Goal: Information Seeking & Learning: Check status

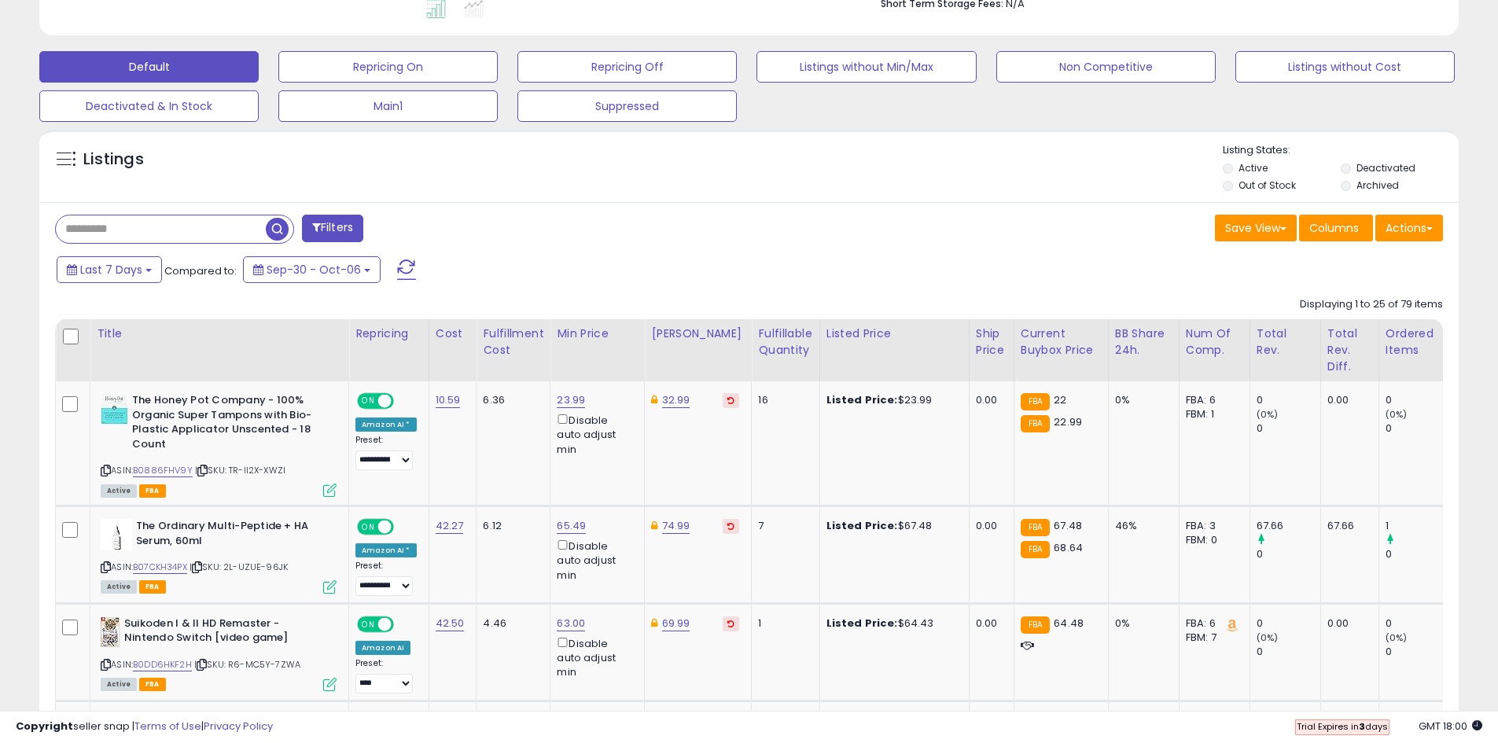
scroll to position [550, 0]
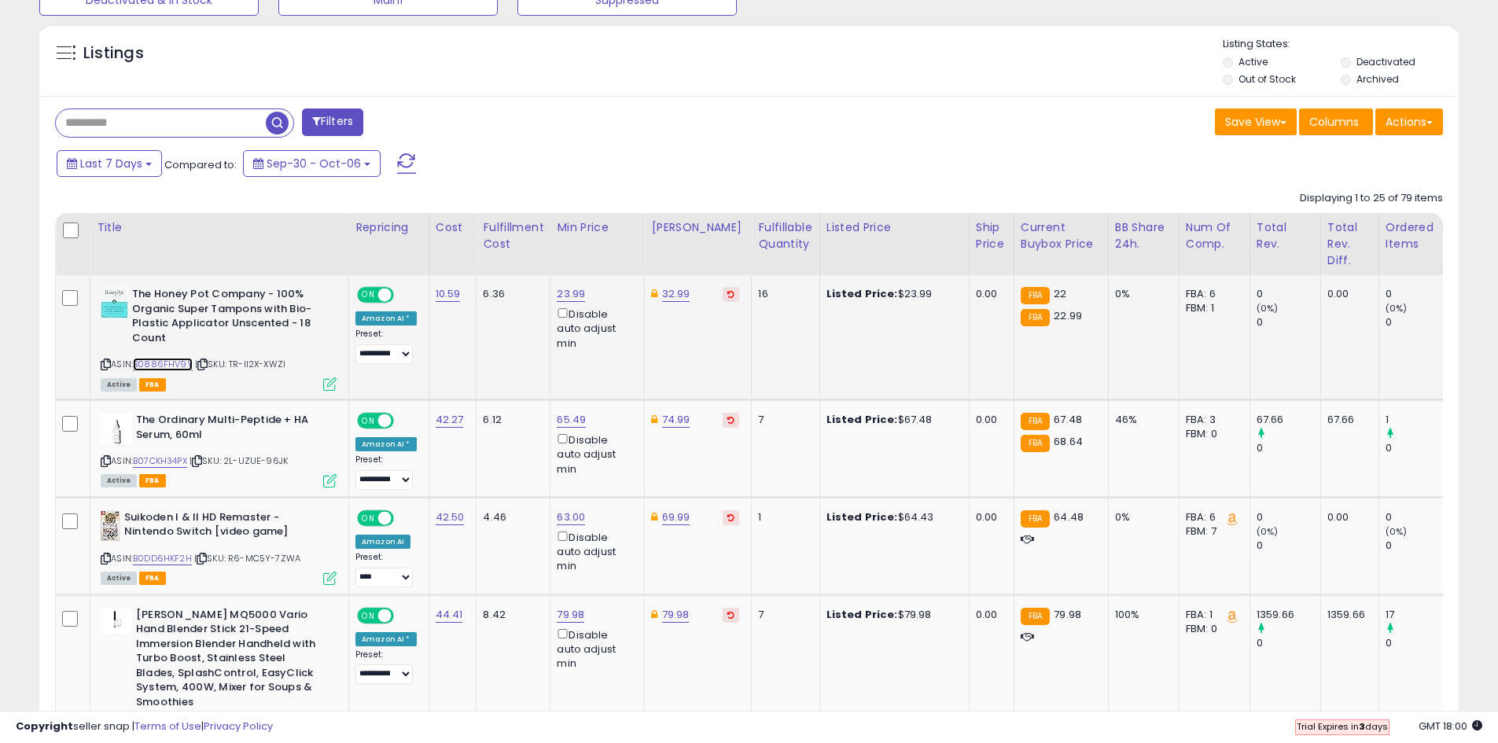
click at [167, 366] on link "B0886FHV9Y" at bounding box center [163, 364] width 60 height 13
drag, startPoint x: 289, startPoint y: 364, endPoint x: 230, endPoint y: 365, distance: 59.0
click at [230, 365] on div "ASIN: B0886FHV9Y | SKU: TR-II2X-XWZI Active FBA" at bounding box center [219, 338] width 236 height 102
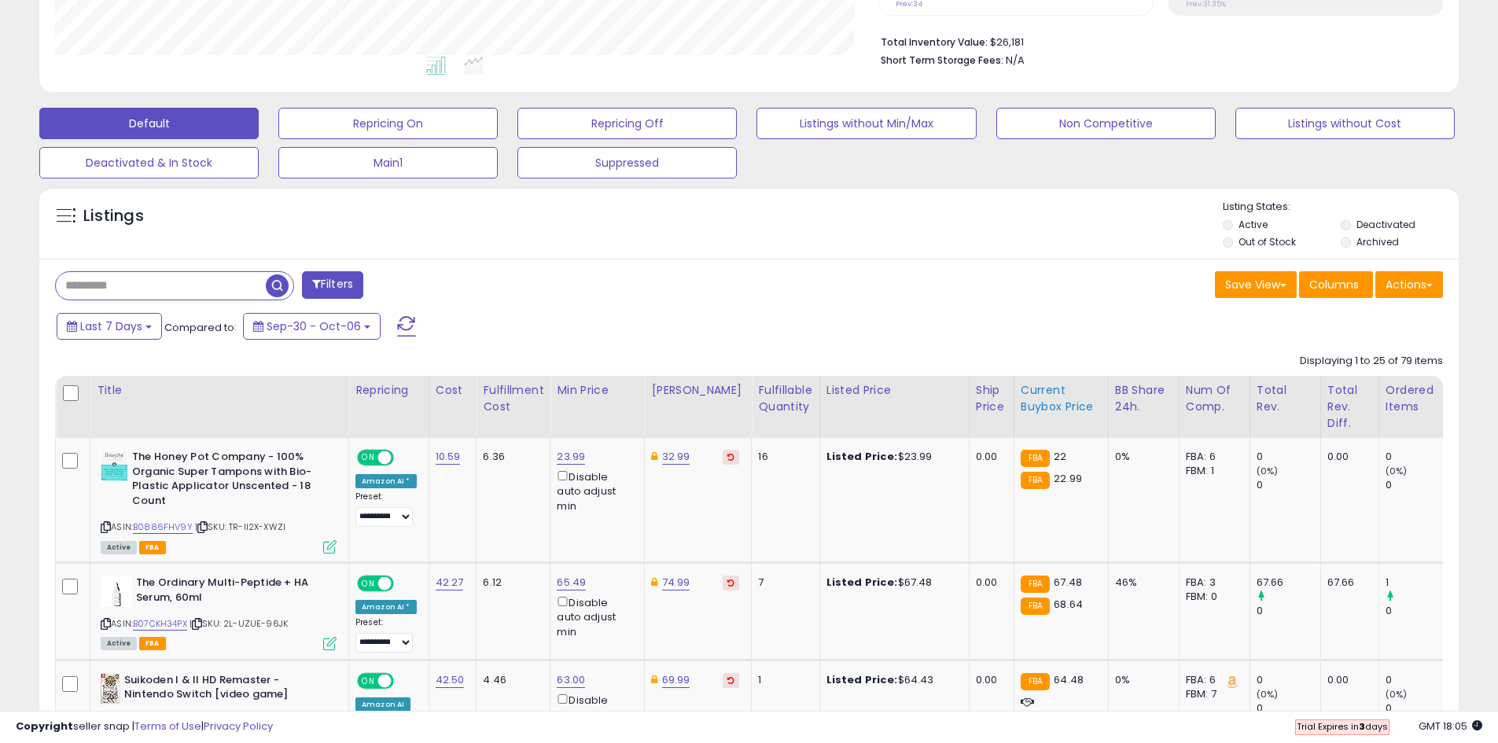
scroll to position [236, 0]
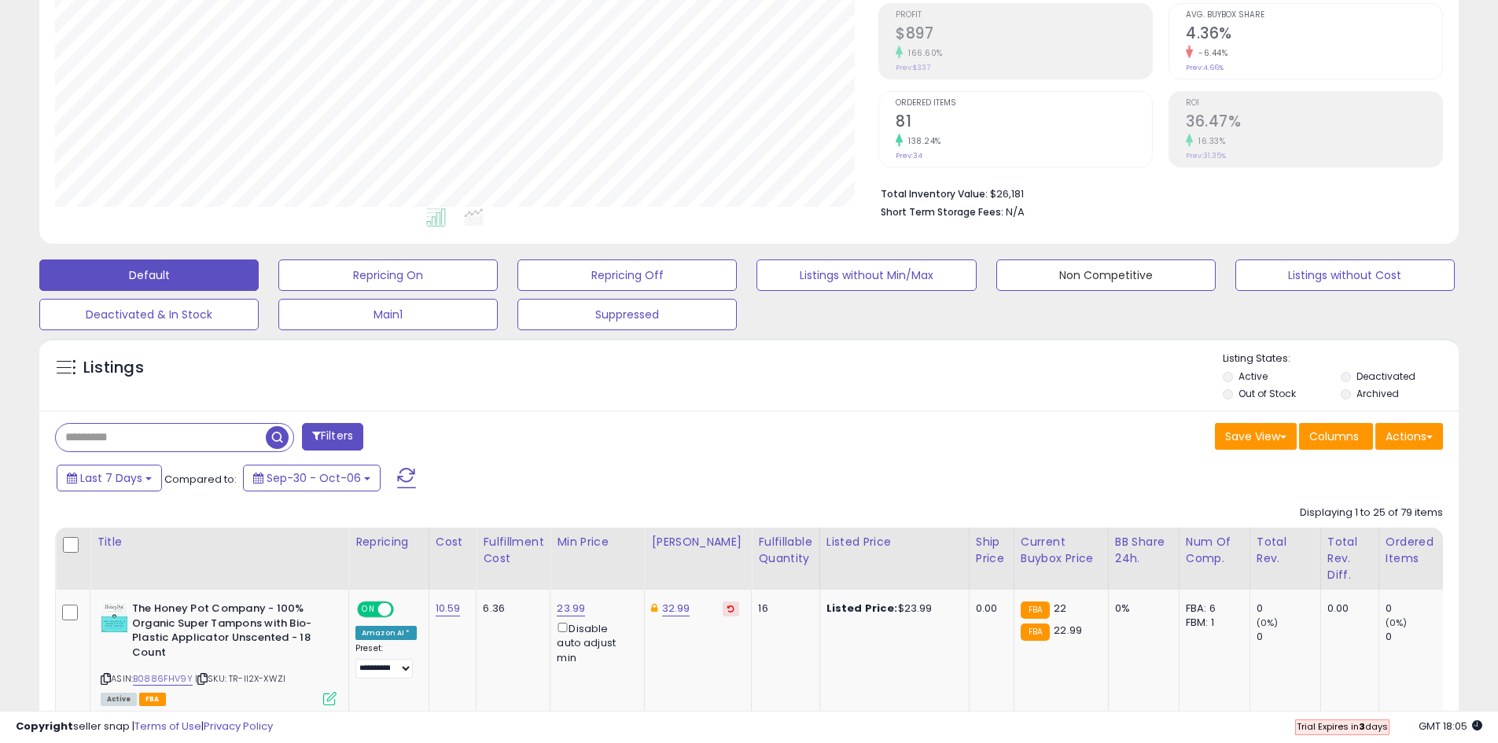
click at [1055, 280] on button "Non Competitive" at bounding box center [1105, 274] width 219 height 31
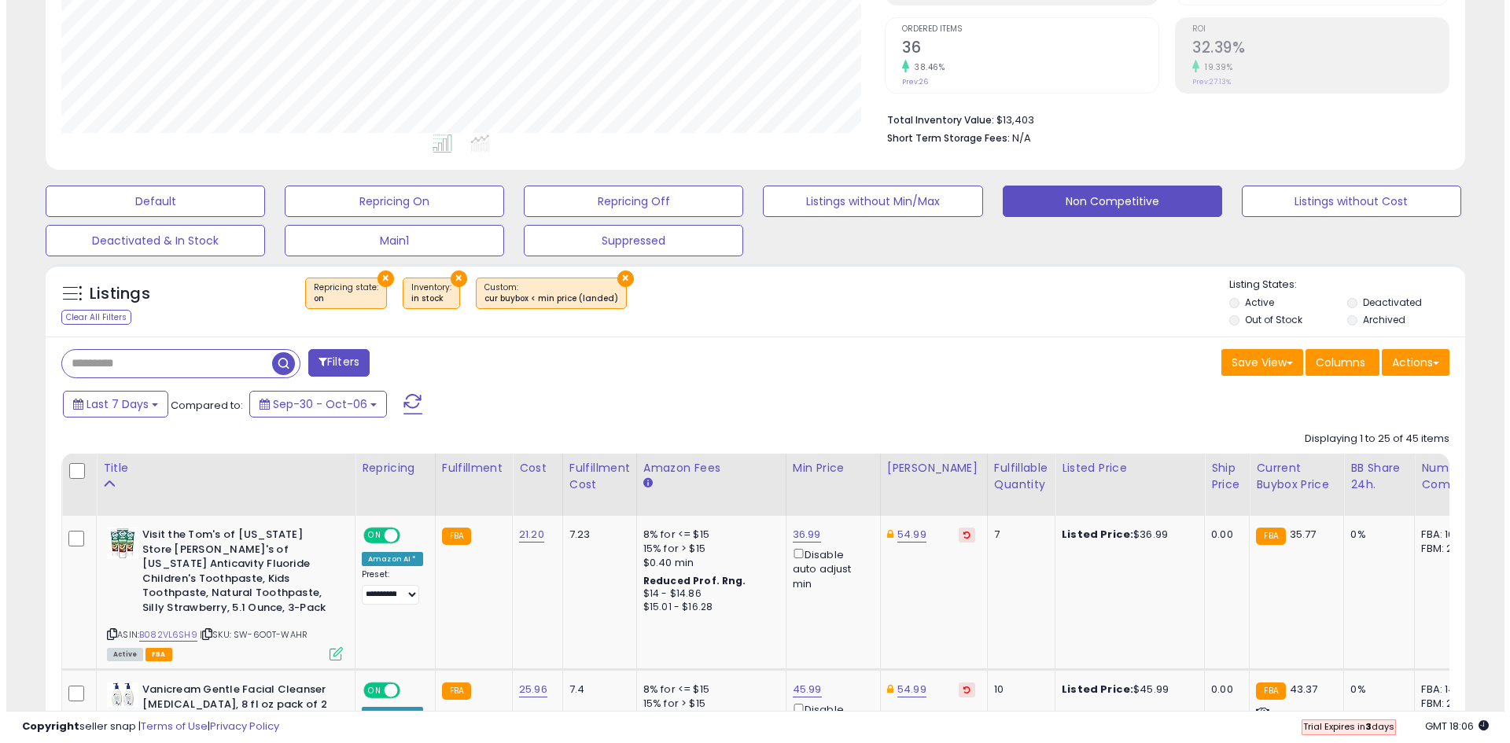
scroll to position [311, 0]
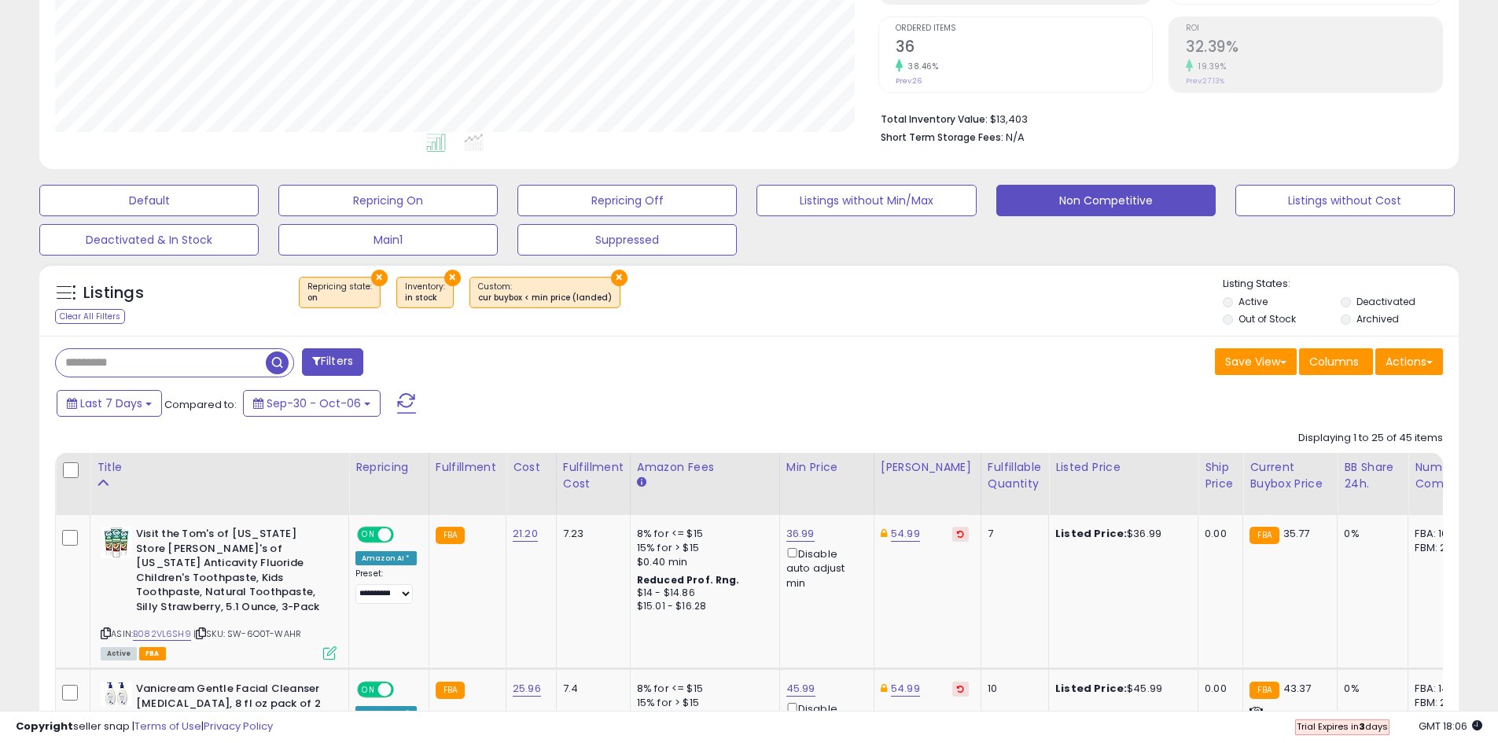
click at [323, 366] on button "Filters" at bounding box center [332, 362] width 61 height 28
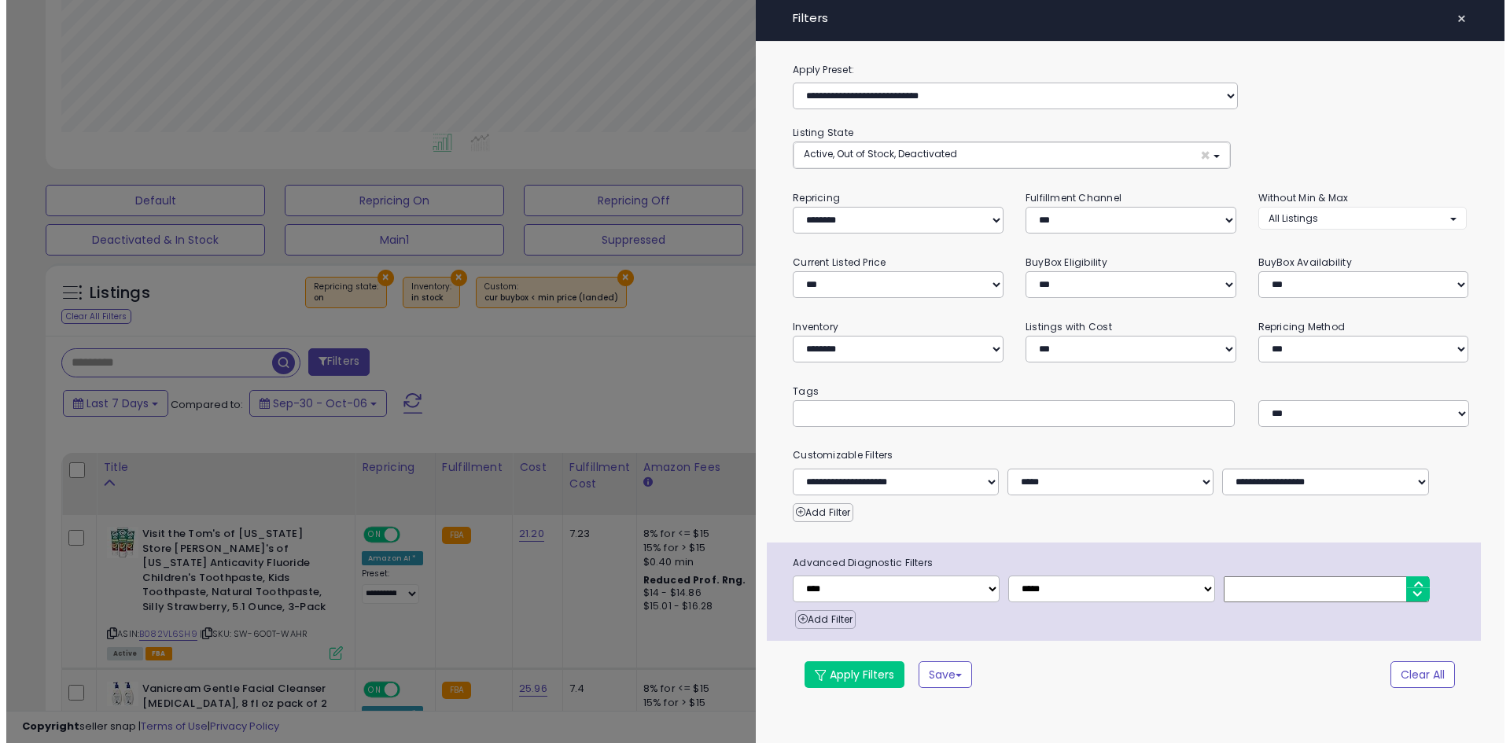
scroll to position [322, 830]
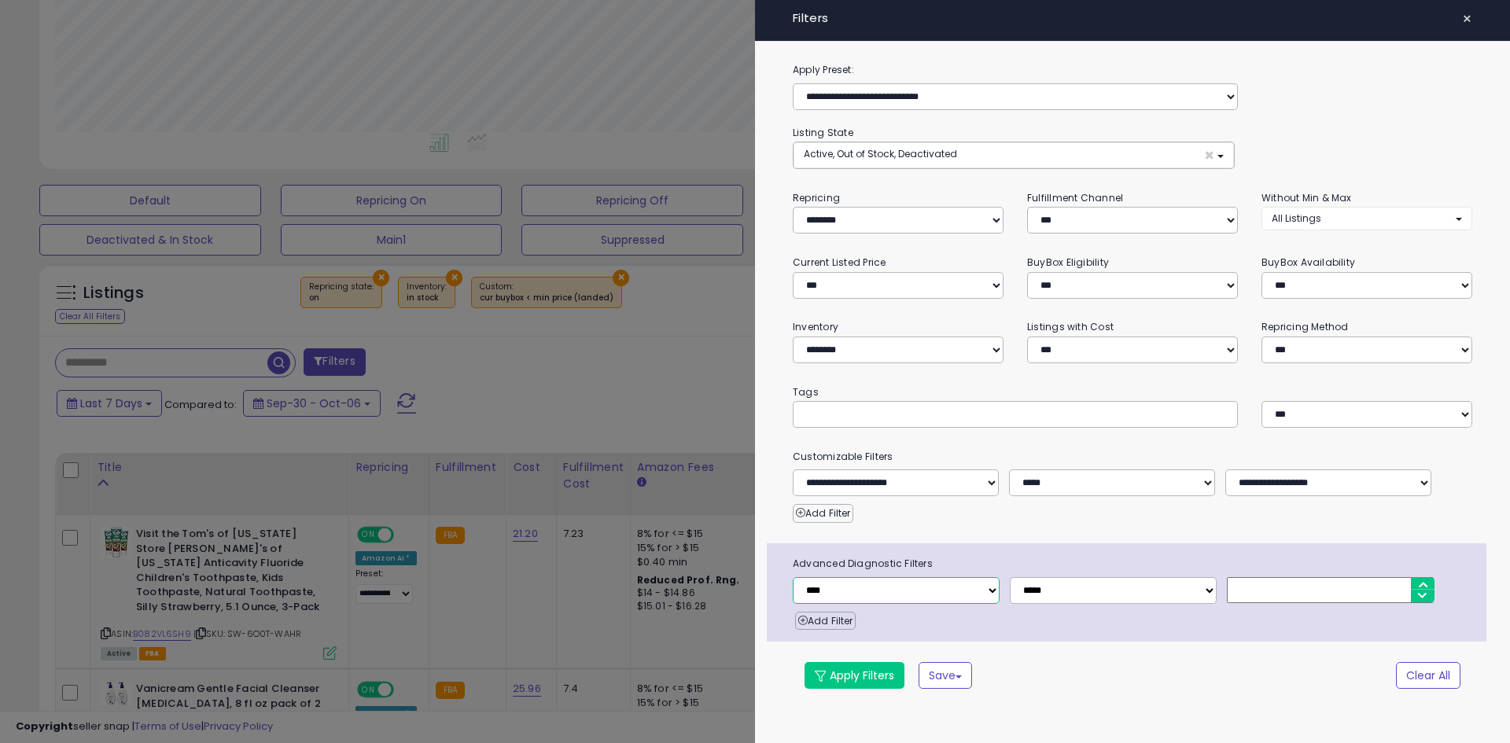
click at [948, 586] on select "**********" at bounding box center [896, 590] width 207 height 27
select select "********"
click at [793, 577] on select "**********" at bounding box center [896, 590] width 207 height 27
click at [1338, 602] on input "number" at bounding box center [1330, 590] width 207 height 26
type input "*"
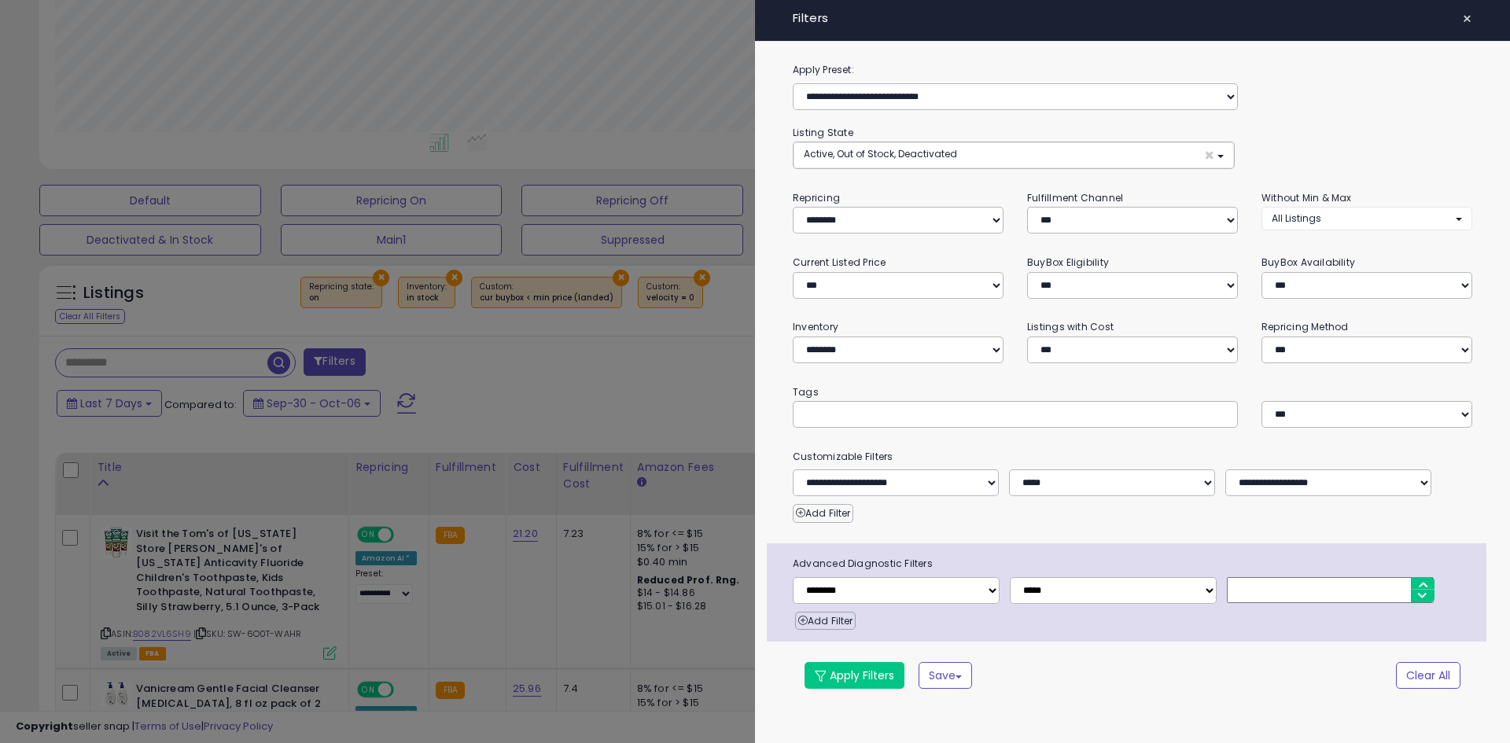
drag, startPoint x: 1297, startPoint y: 663, endPoint x: 1265, endPoint y: 643, distance: 37.8
click at [1296, 664] on div "Apply Filters Save Save As New Preset" at bounding box center [1076, 675] width 566 height 27
drag, startPoint x: 1063, startPoint y: 259, endPoint x: 1066, endPoint y: 270, distance: 11.4
click at [1066, 270] on div "**********" at bounding box center [1132, 276] width 234 height 44
click at [852, 680] on button "Apply Filters" at bounding box center [854, 675] width 100 height 27
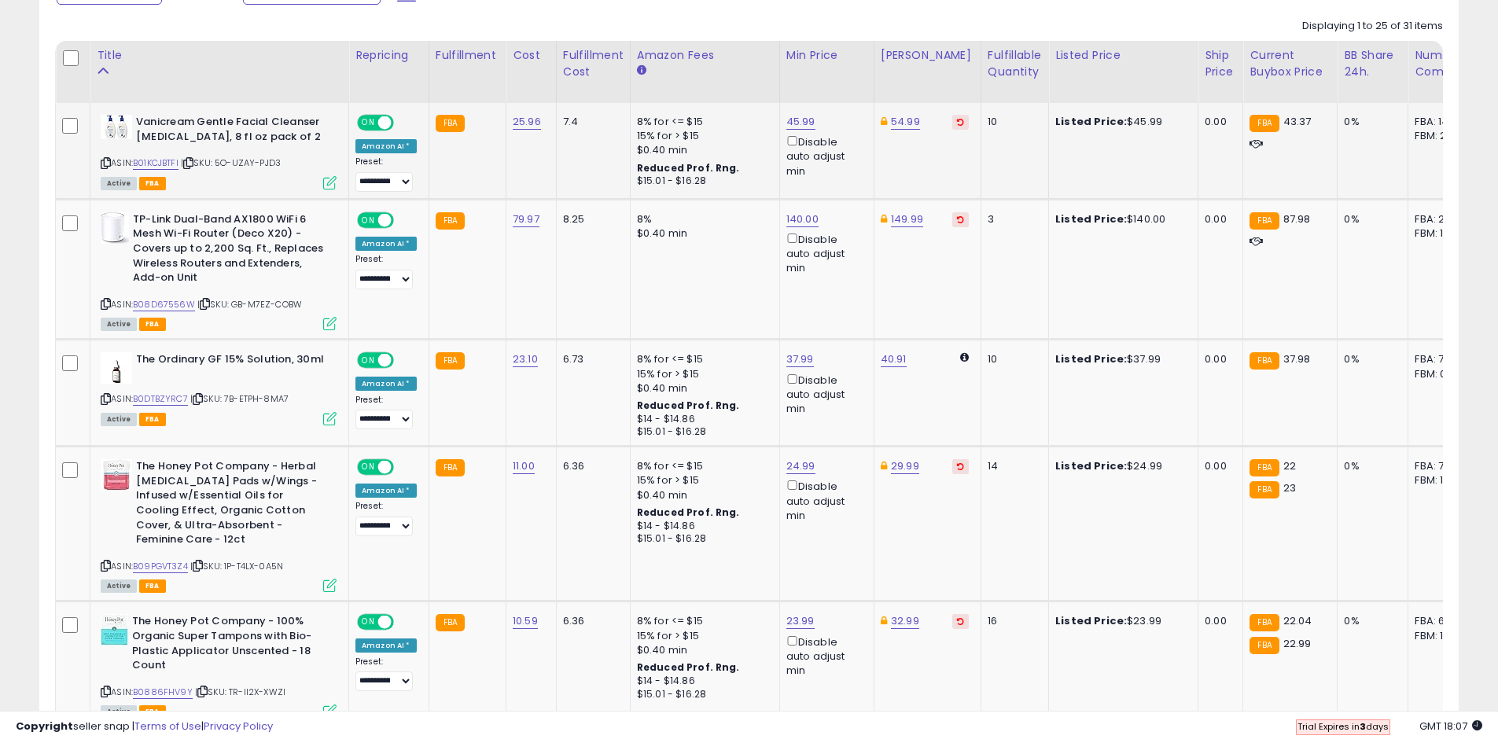
scroll to position [782, 0]
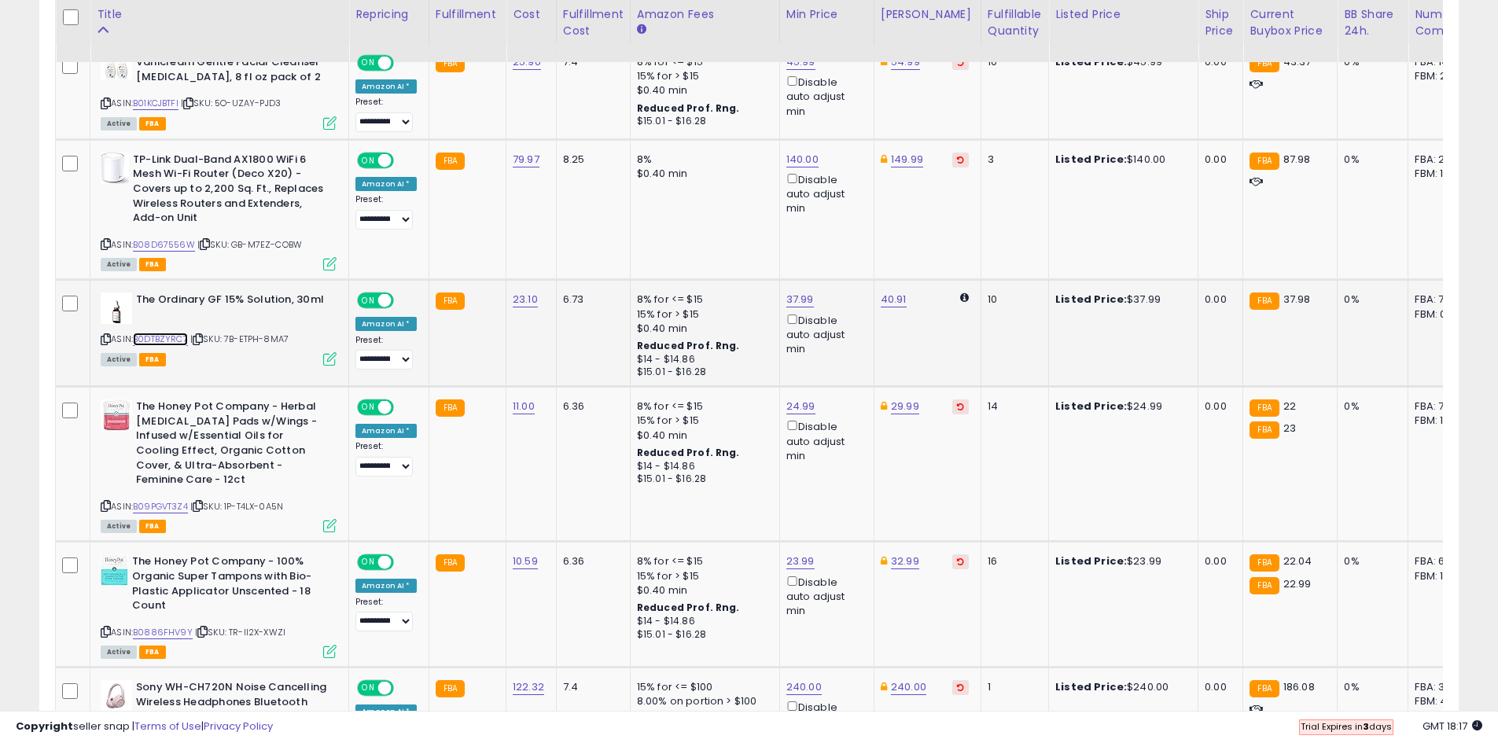
click at [182, 340] on link "B0DTBZYRC7" at bounding box center [160, 339] width 55 height 13
drag, startPoint x: 311, startPoint y: 339, endPoint x: 232, endPoint y: 339, distance: 78.6
click at [232, 339] on div "ASIN: B0DTBZYRC7 | SKU: 7B-ETPH-8MA7 Active FBA" at bounding box center [219, 329] width 236 height 72
copy span "7B-ETPH-8MA7"
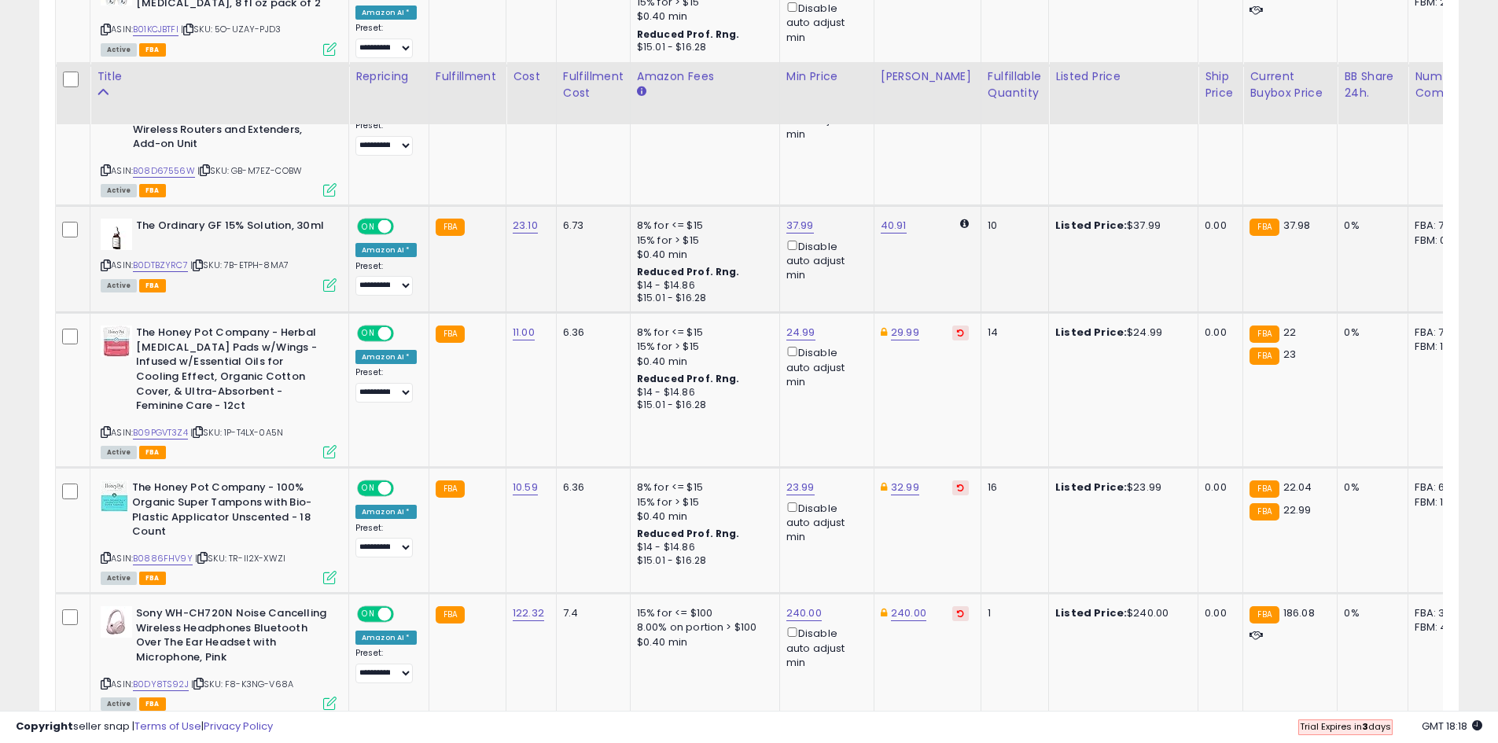
scroll to position [940, 0]
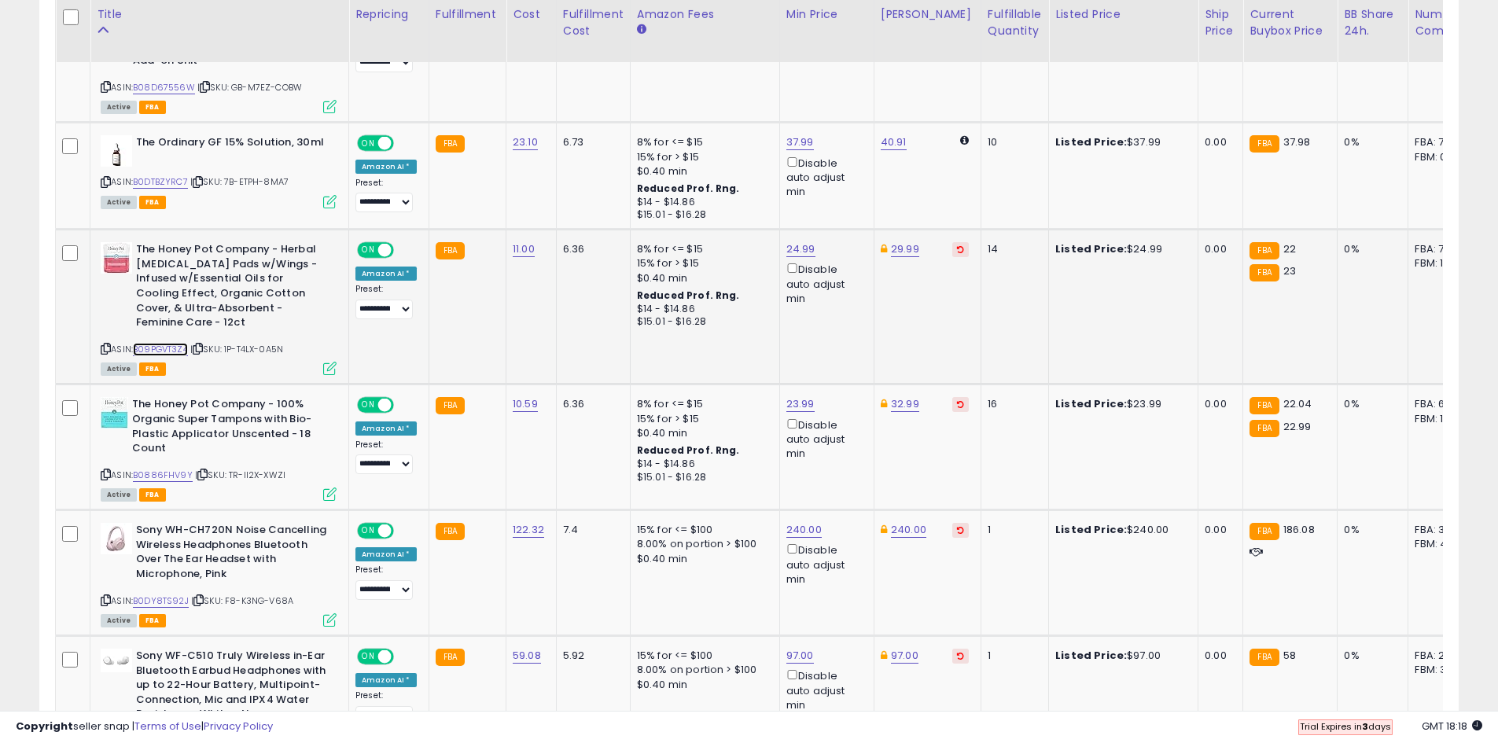
click at [170, 347] on link "B09PGVT3Z4" at bounding box center [160, 349] width 55 height 13
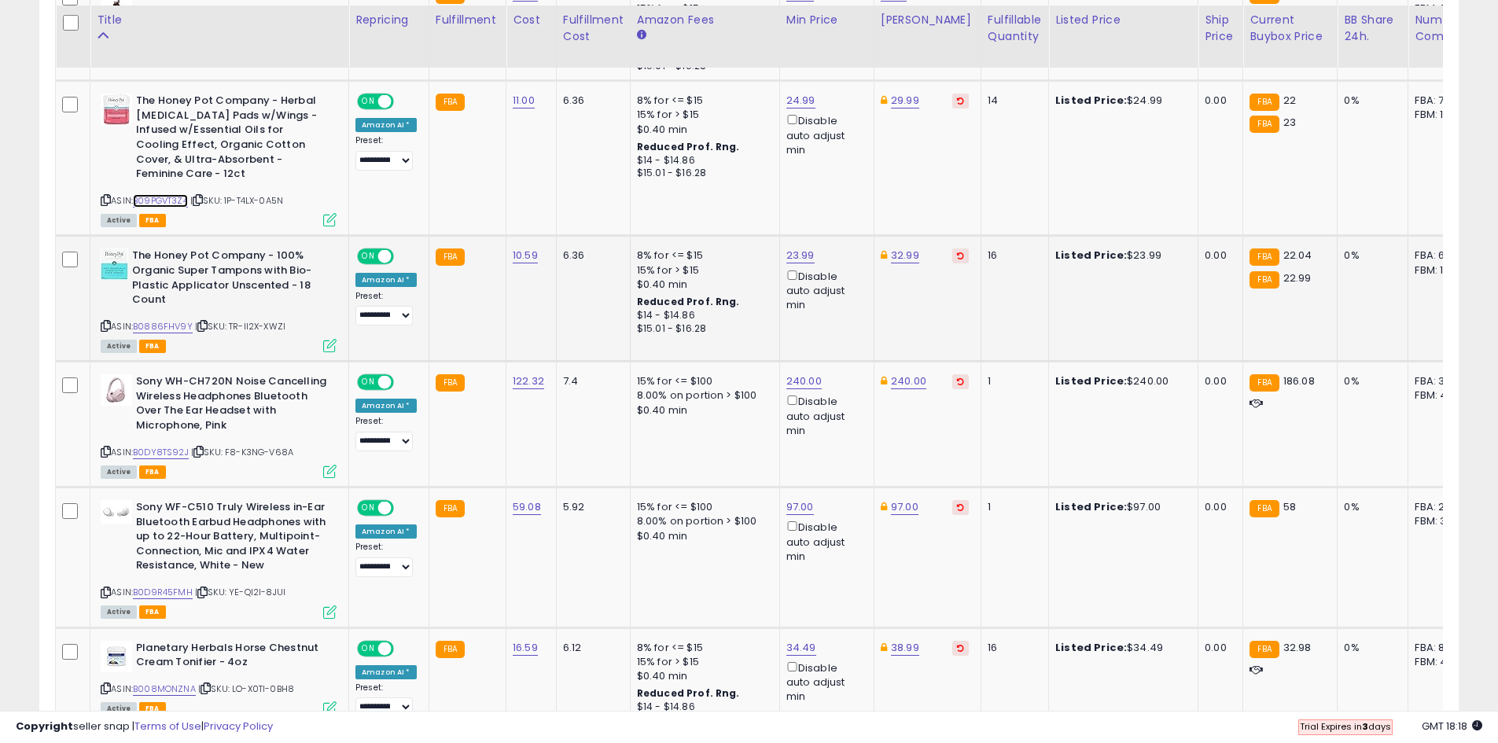
scroll to position [1097, 0]
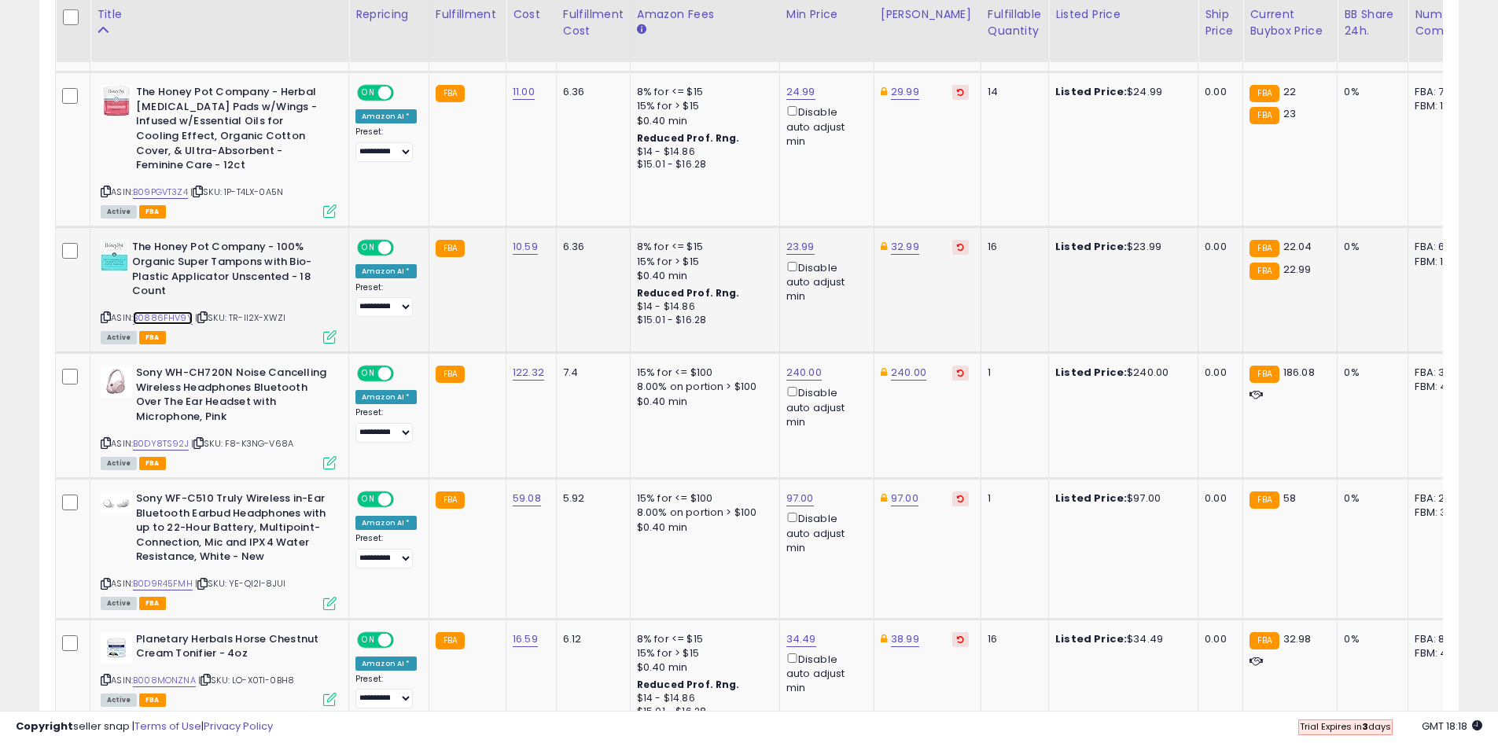
click at [178, 320] on link "B0886FHV9Y" at bounding box center [163, 317] width 60 height 13
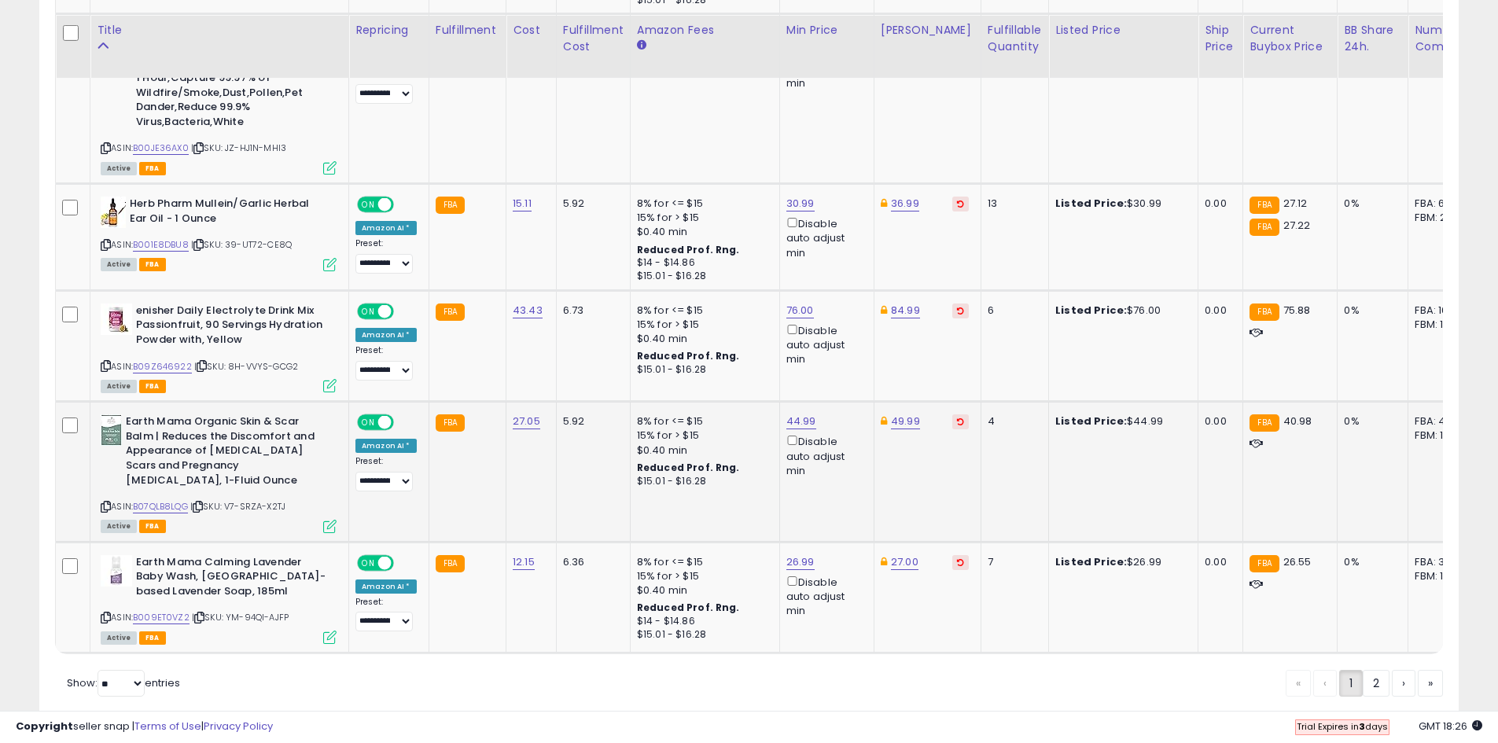
scroll to position [3355, 0]
